Goal: Information Seeking & Learning: Learn about a topic

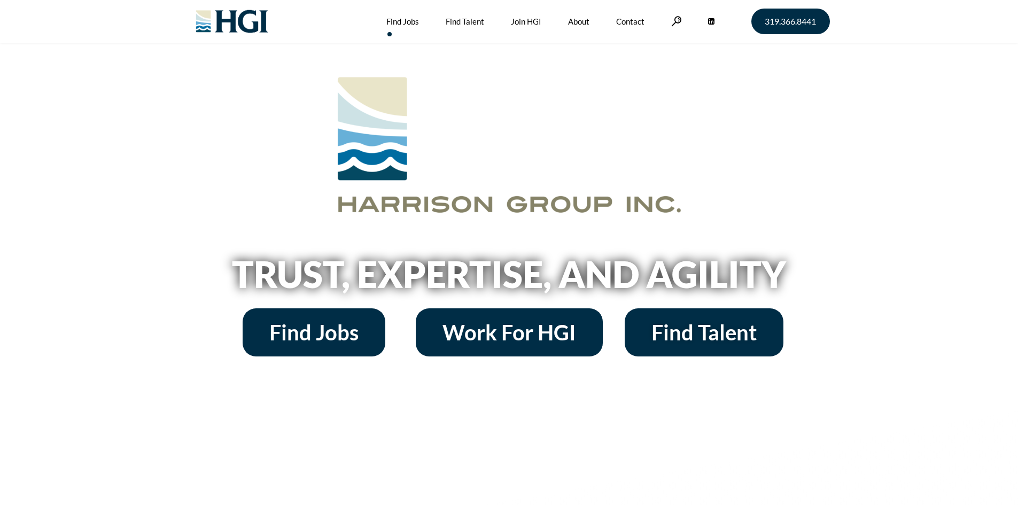
click at [389, 21] on link "Find Jobs" at bounding box center [402, 21] width 33 height 43
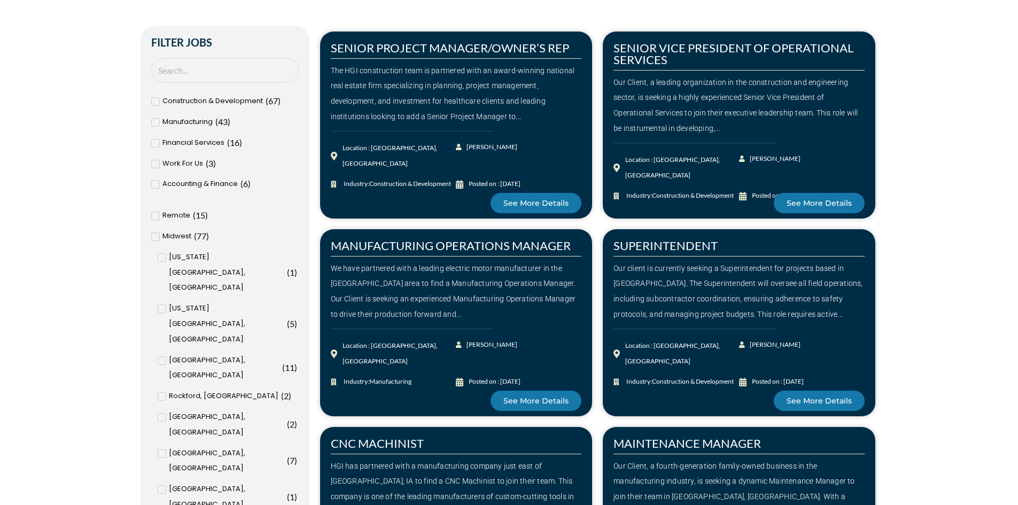
scroll to position [427, 0]
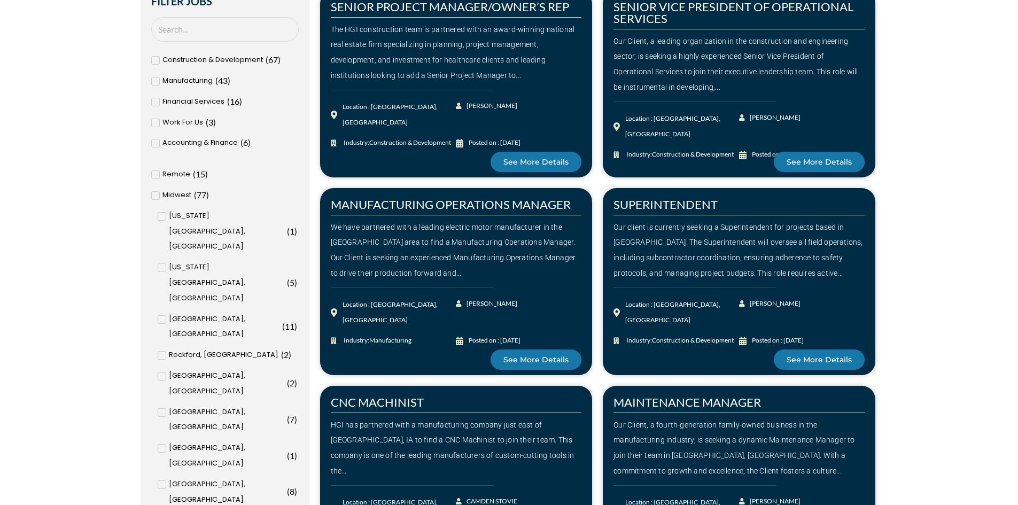
click at [181, 174] on span "Remote" at bounding box center [176, 174] width 28 height 15
click at [0, 0] on input "Remote ( 15 )" at bounding box center [0, 0] width 0 height 0
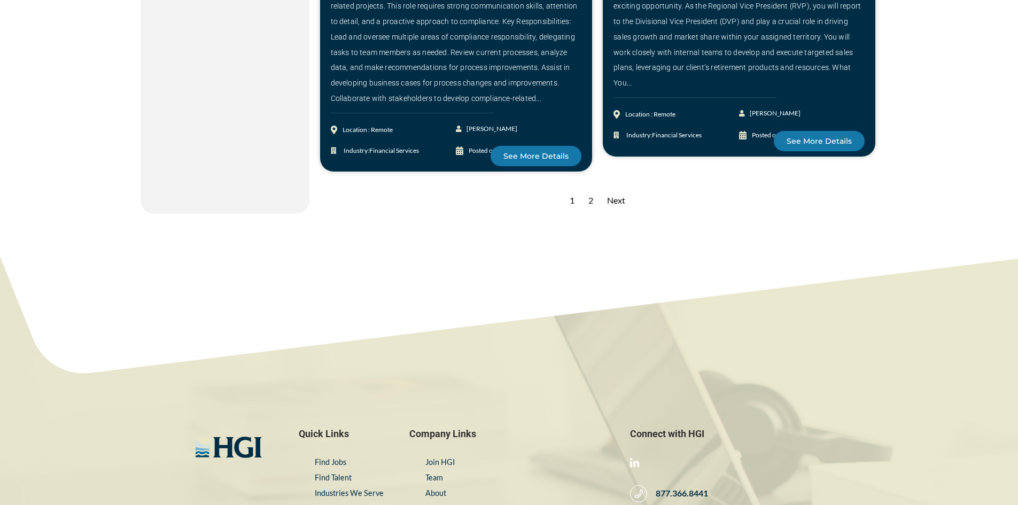
scroll to position [1657, 0]
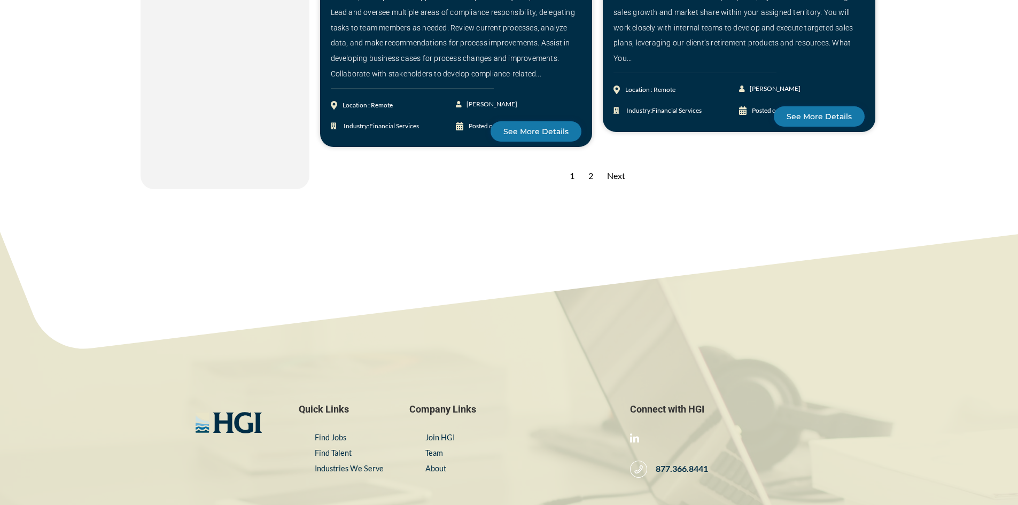
click at [620, 163] on div "Next" at bounding box center [616, 176] width 29 height 26
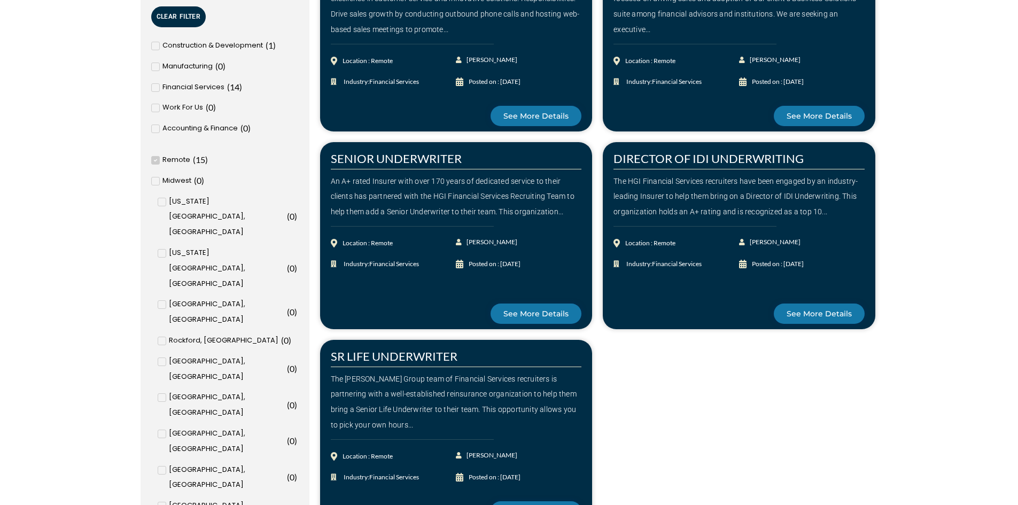
scroll to position [481, 0]
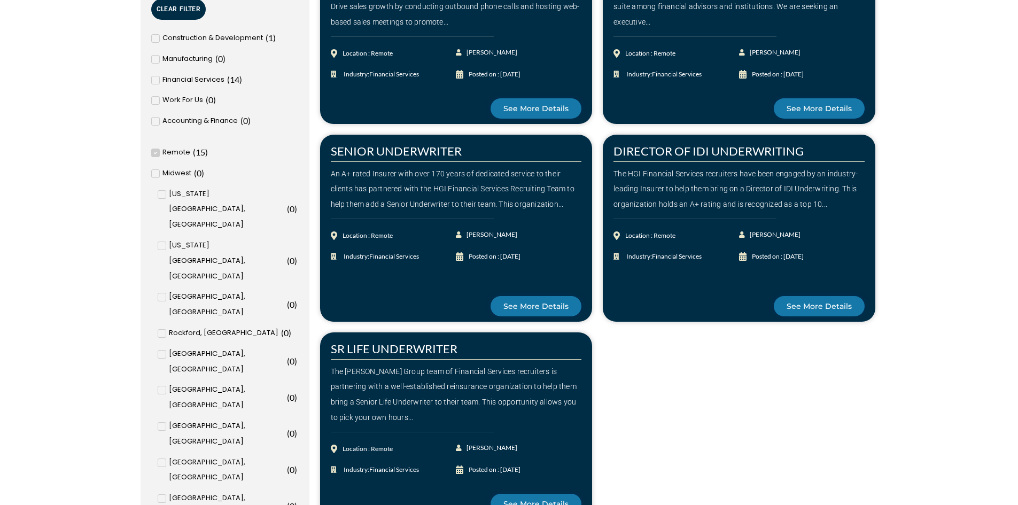
click at [246, 37] on span "Construction & Development" at bounding box center [212, 37] width 100 height 15
click at [0, 0] on input "Construction & Development ( 1 )" at bounding box center [0, 0] width 0 height 0
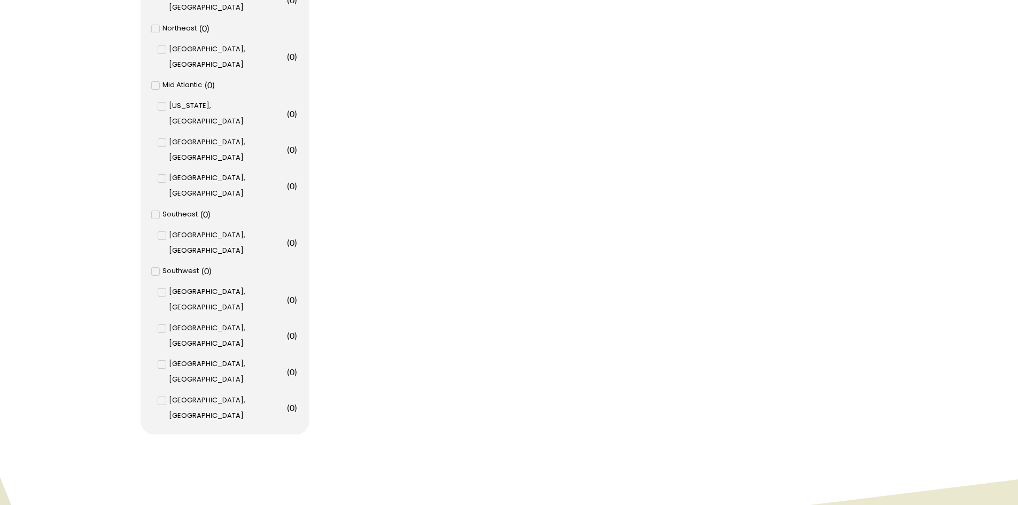
scroll to position [1134, 0]
